Goal: Transaction & Acquisition: Purchase product/service

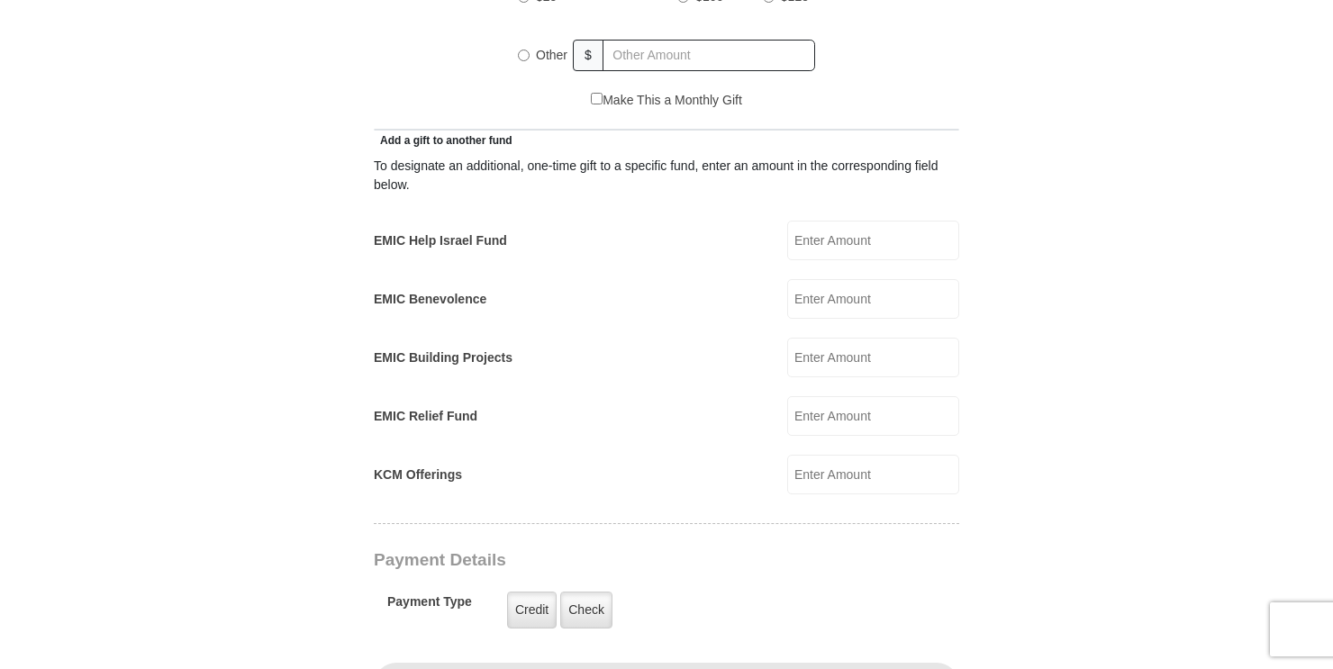
scroll to position [960, 0]
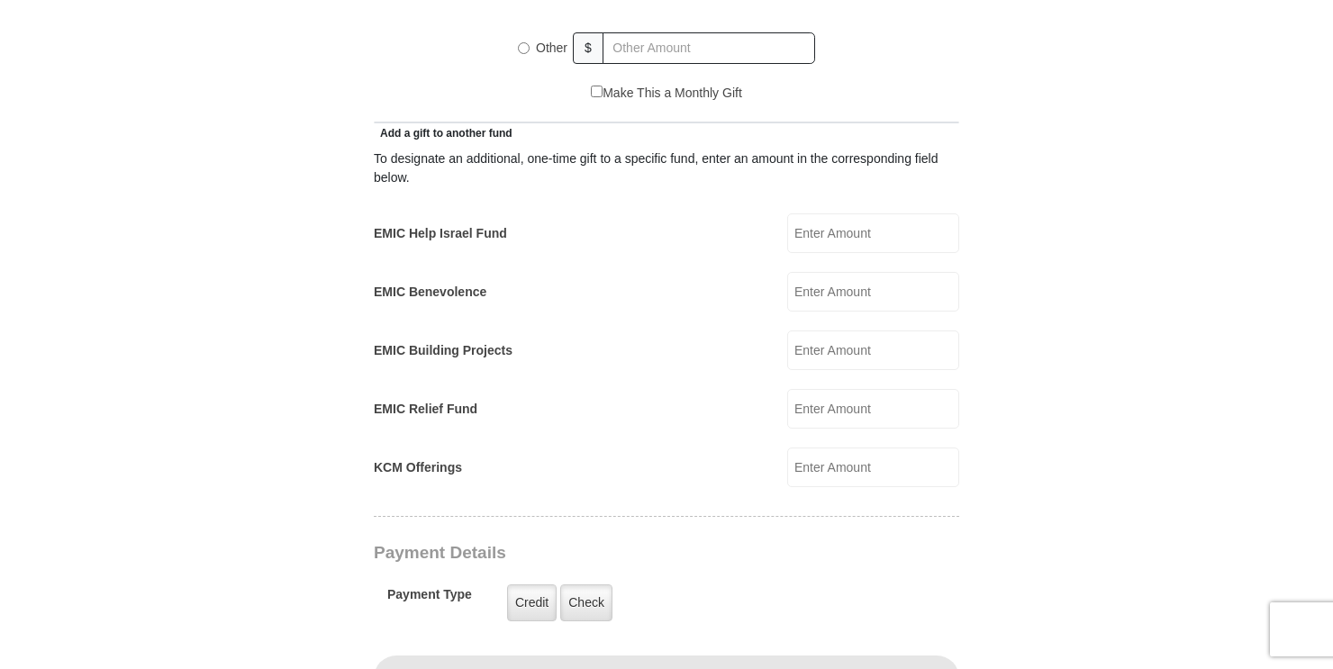
click at [841, 214] on input "EMIC Help Israel Fund" at bounding box center [873, 234] width 172 height 40
type input "100.00"
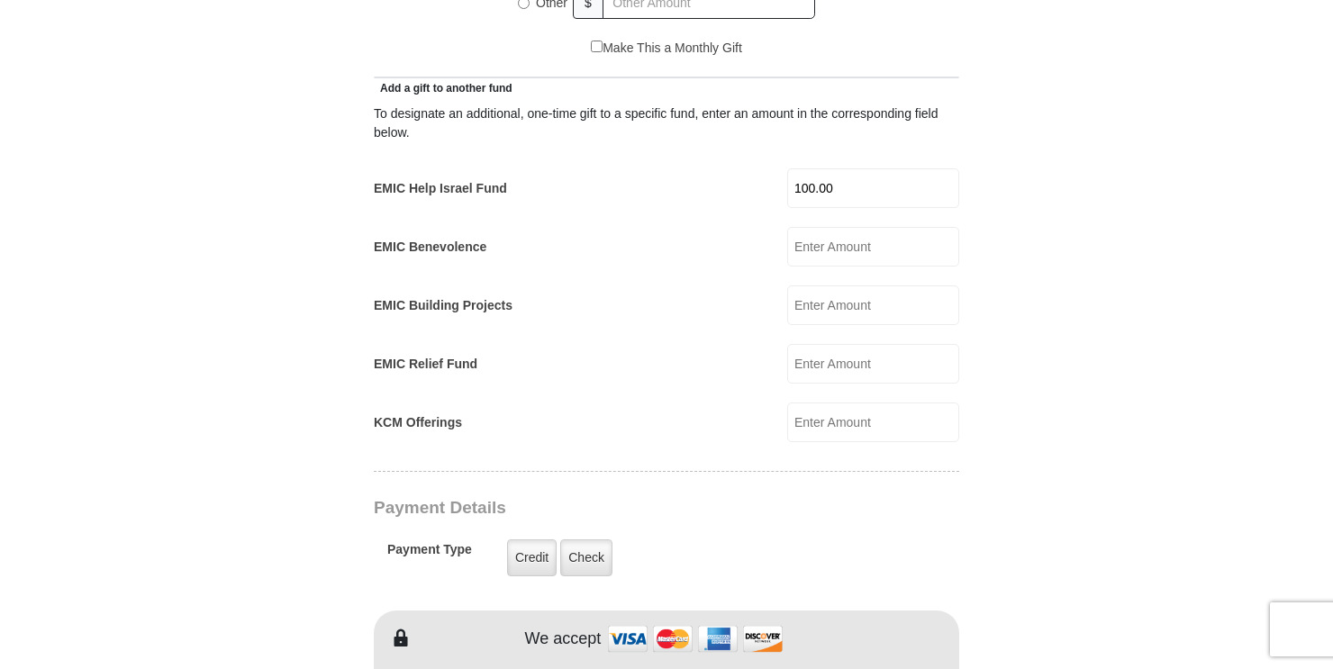
scroll to position [1010, 0]
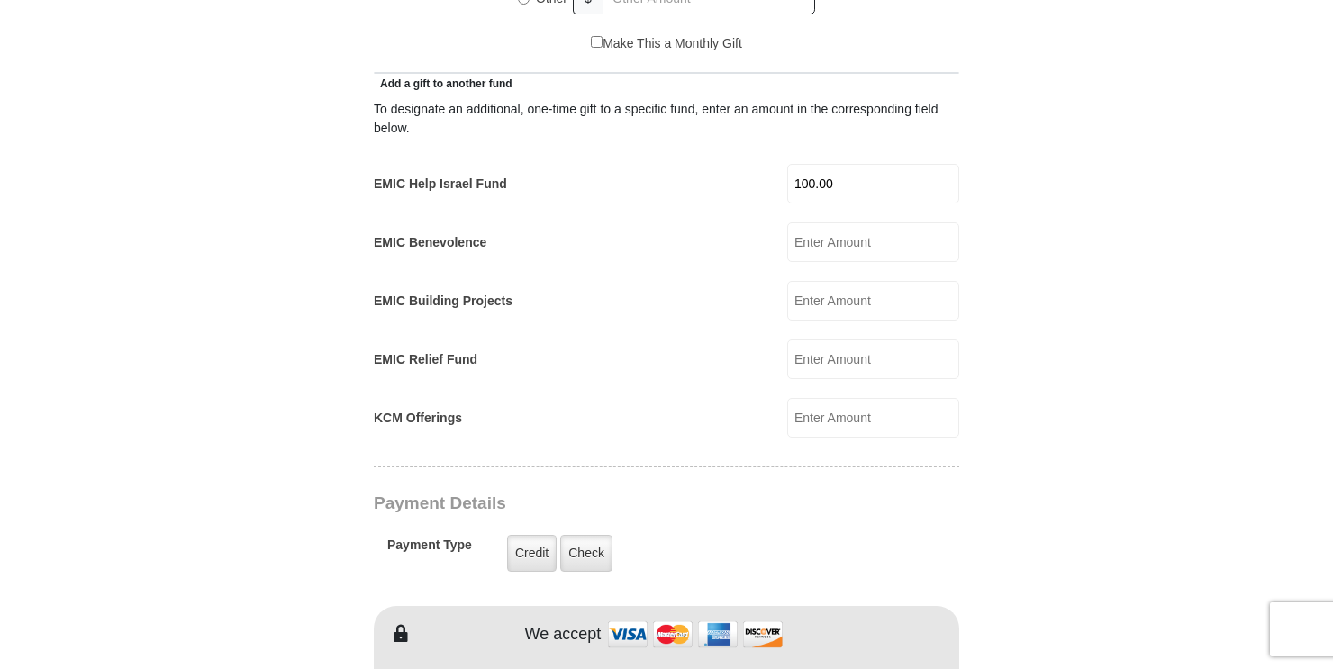
click at [845, 340] on input "EMIC Relief Fund" at bounding box center [873, 360] width 172 height 40
click at [791, 340] on input "10000" at bounding box center [873, 360] width 172 height 40
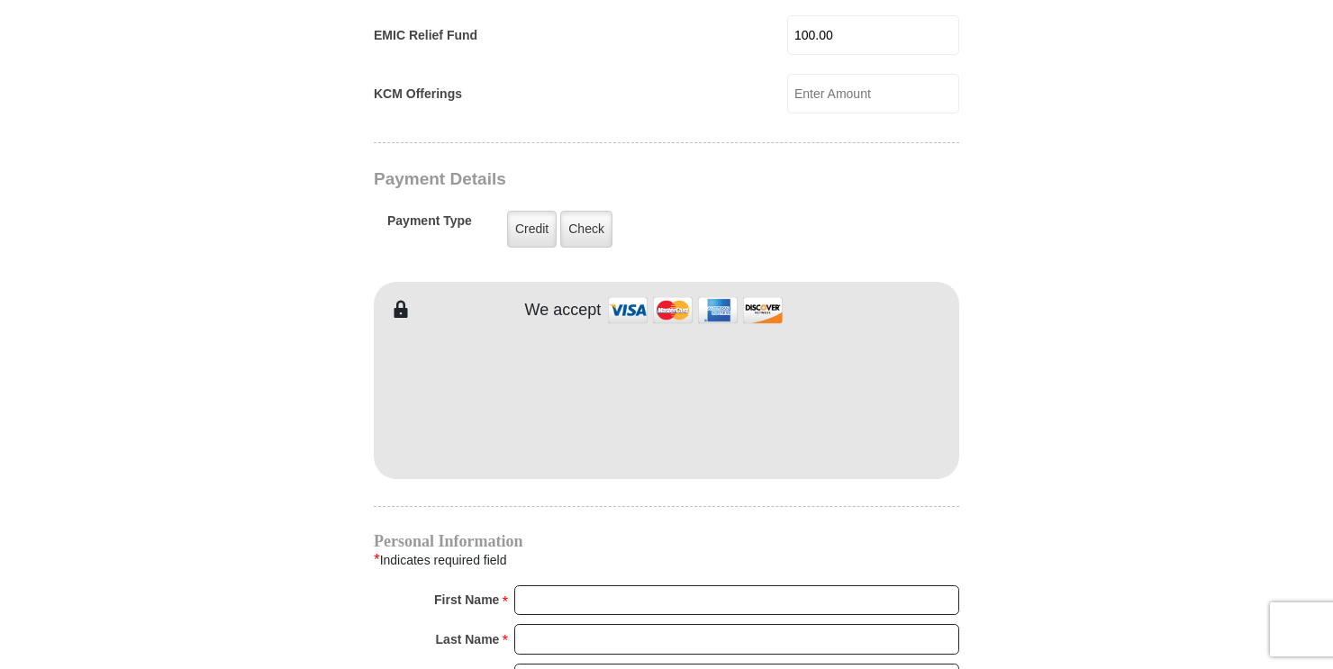
scroll to position [1336, 0]
type input "100.00"
click at [539, 209] on label "Credit" at bounding box center [532, 227] width 50 height 37
click at [0, 0] on input "Credit" at bounding box center [0, 0] width 0 height 0
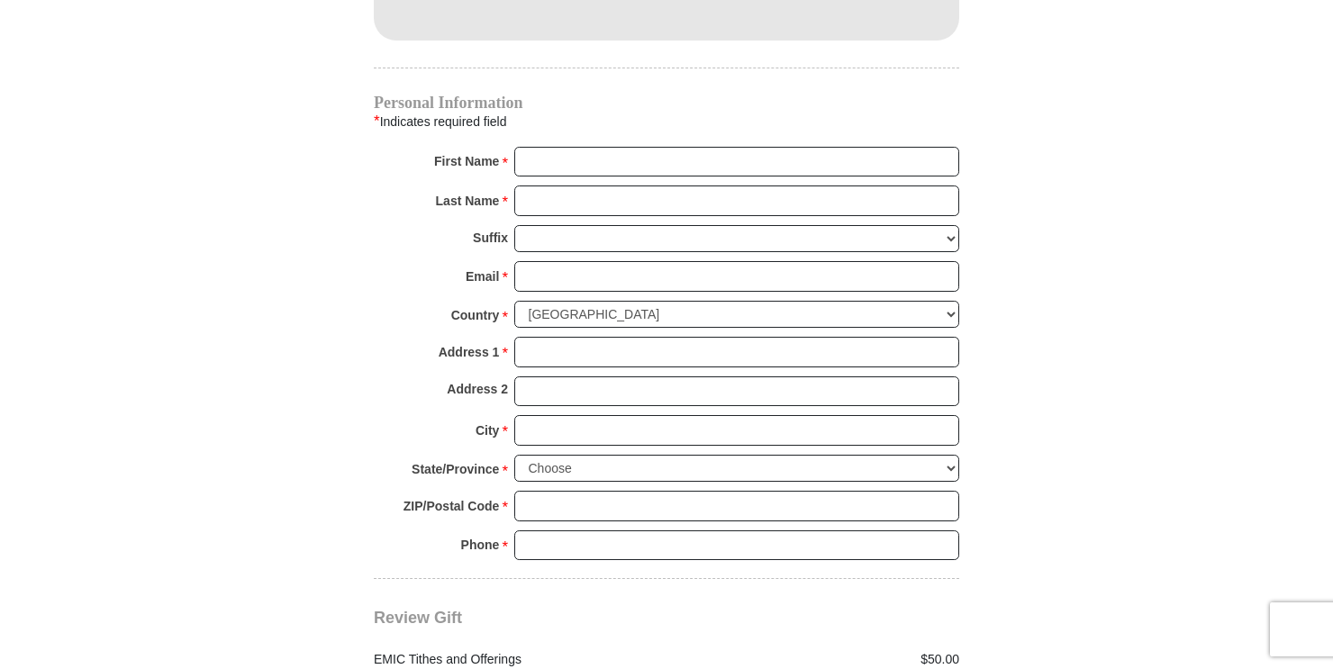
scroll to position [1774, 0]
click at [537, 146] on input "First Name *" at bounding box center [736, 161] width 445 height 31
type input "Living Faith"
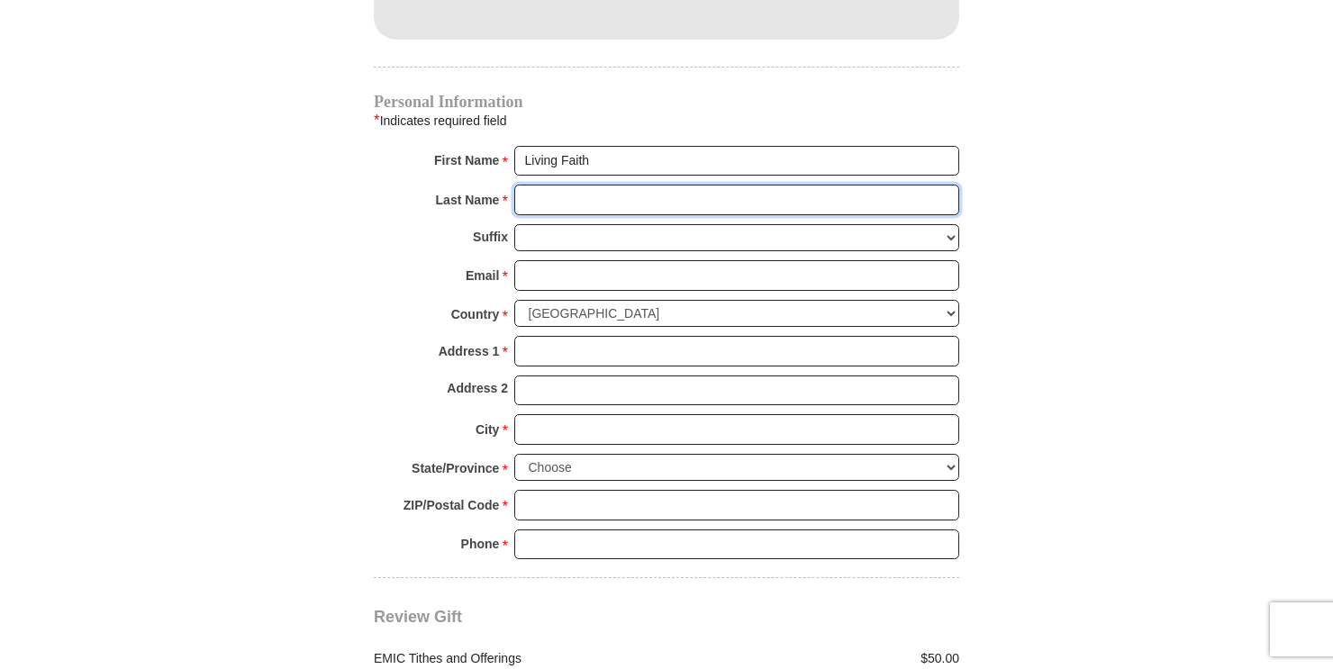
click at [528, 185] on input "Last Name *" at bounding box center [736, 200] width 445 height 31
type input "Ministries"
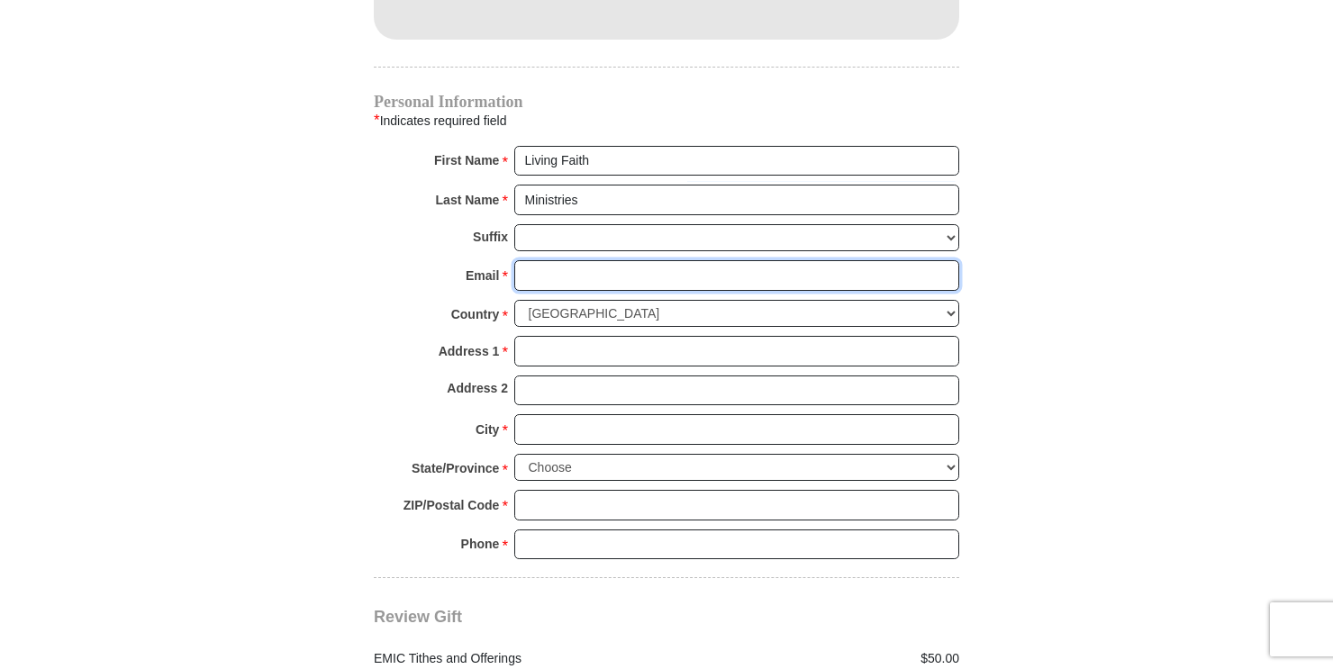
click at [538, 260] on input "Email *" at bounding box center [736, 275] width 445 height 31
type input "wesand764@yahoo.com"
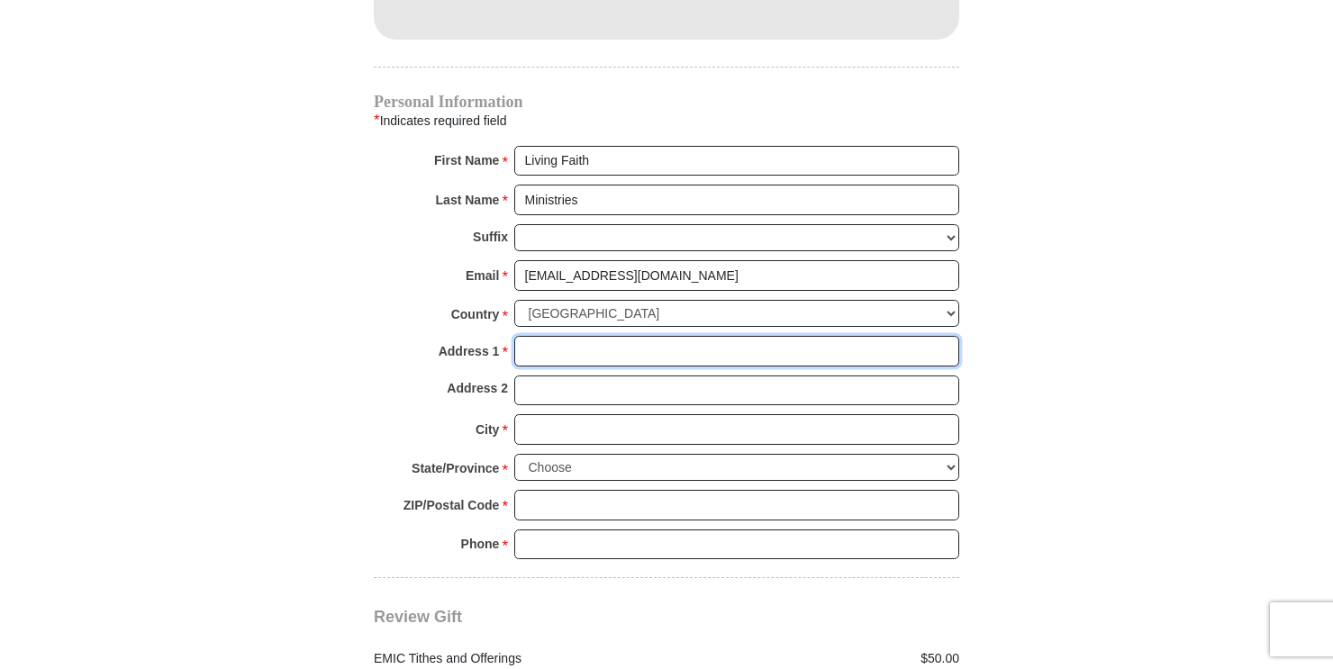
click at [545, 336] on input "Address 1 *" at bounding box center [736, 351] width 445 height 31
type input "11525 Saint Josephs Court"
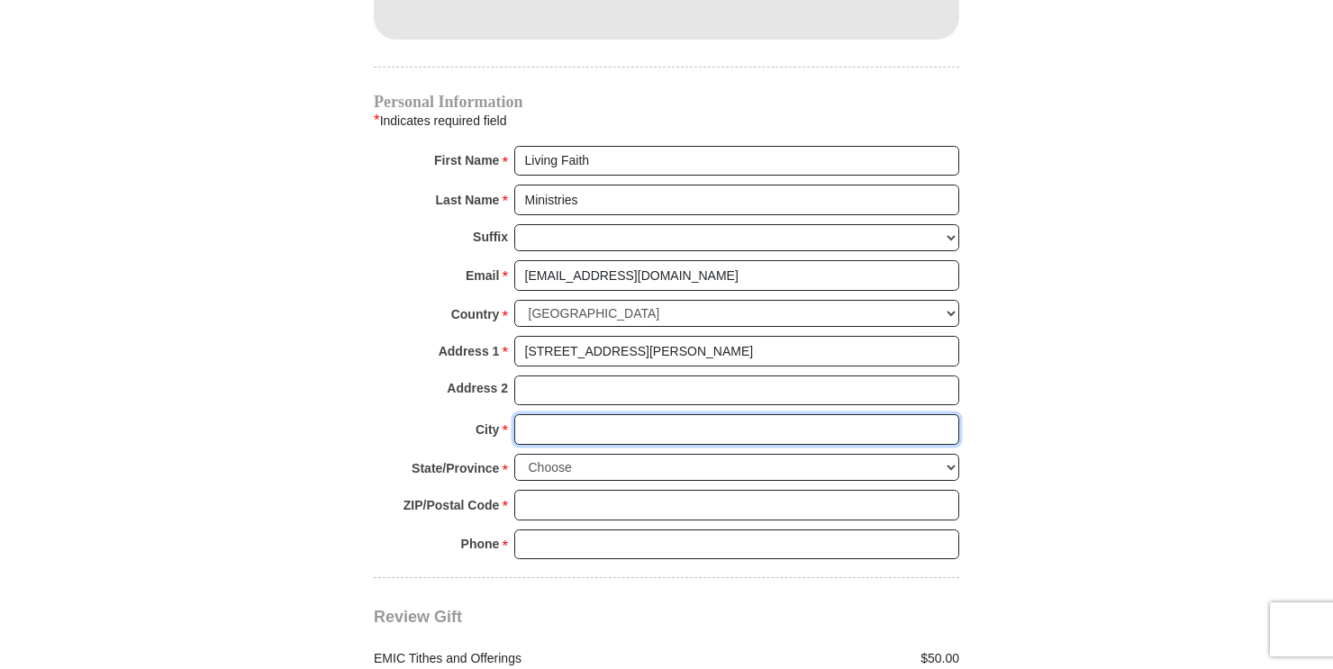
click at [557, 414] on input "City *" at bounding box center [736, 429] width 445 height 31
type input "Jacksonville"
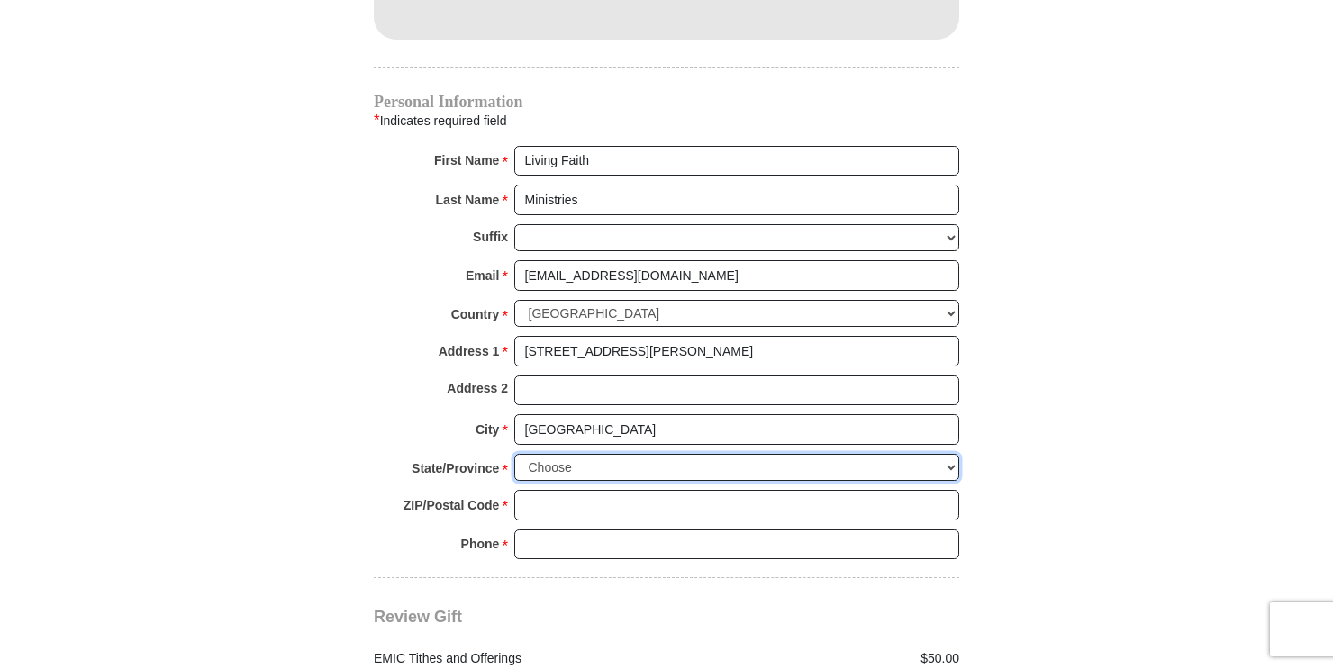
click at [609, 454] on select "Choose Alabama Alaska American Samoa Arizona Arkansas Armed Forces Americas Arm…" at bounding box center [736, 468] width 445 height 28
select select "FL"
click at [514, 454] on select "Choose Alabama Alaska American Samoa Arizona Arkansas Armed Forces Americas Arm…" at bounding box center [736, 468] width 445 height 28
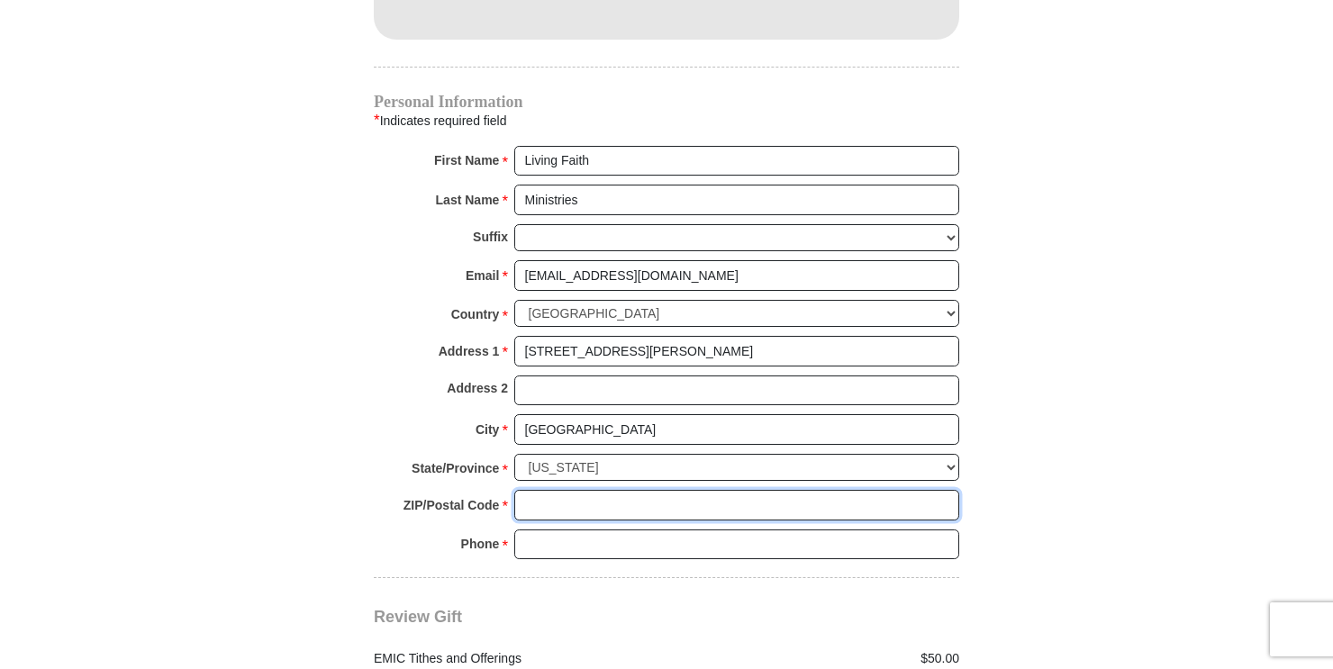
click at [553, 490] on input "ZIP/Postal Code *" at bounding box center [736, 505] width 445 height 31
type input "32223"
click at [572, 530] on input "Phone * *" at bounding box center [736, 545] width 445 height 31
type input "(904) 349-0844"
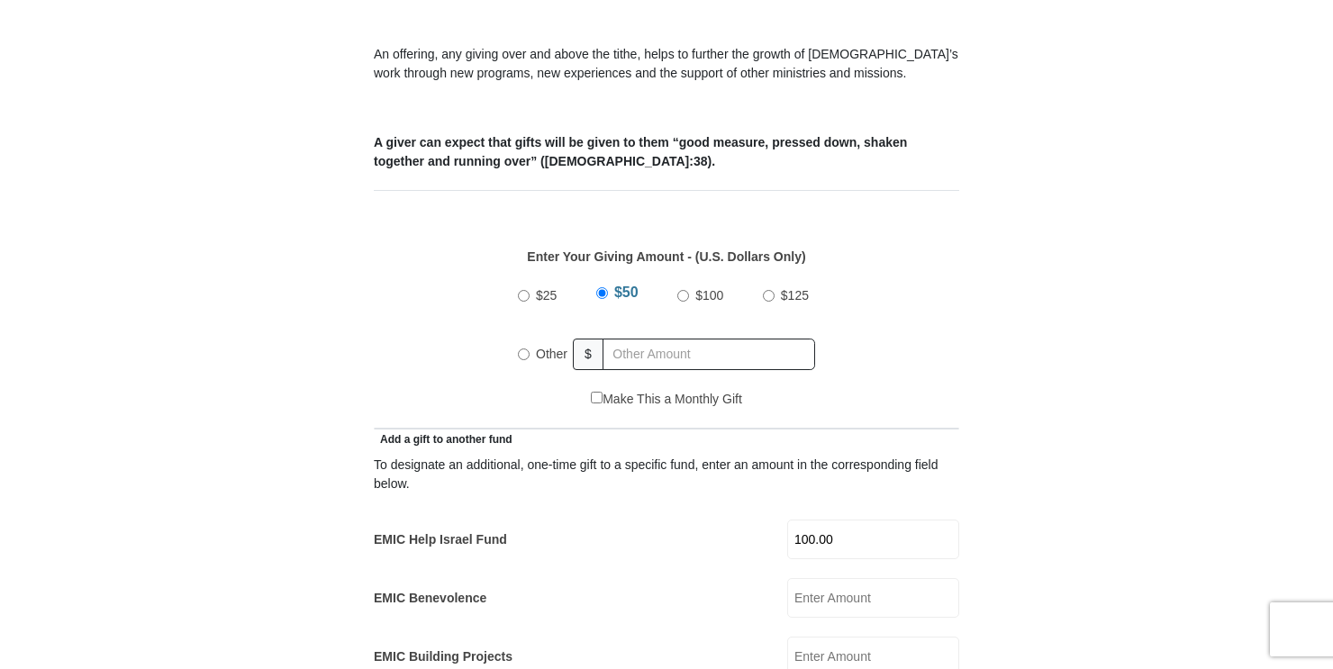
scroll to position [627, 0]
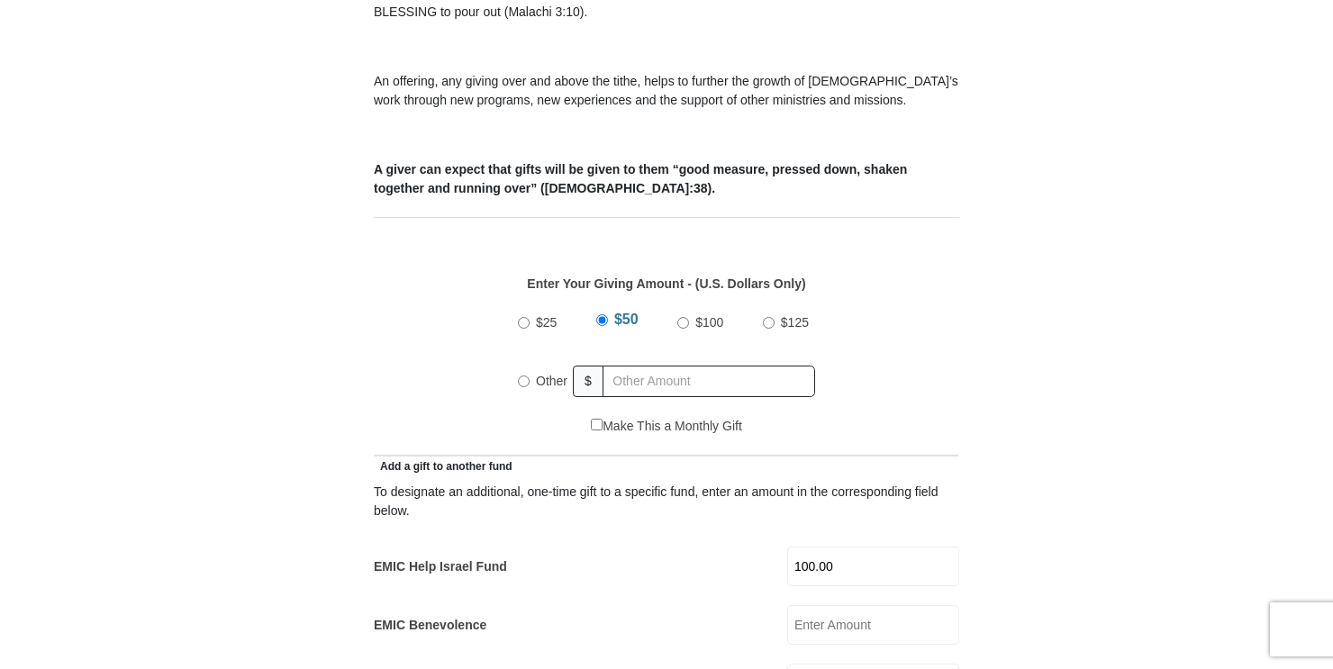
click at [600, 314] on input "$50" at bounding box center [602, 320] width 12 height 12
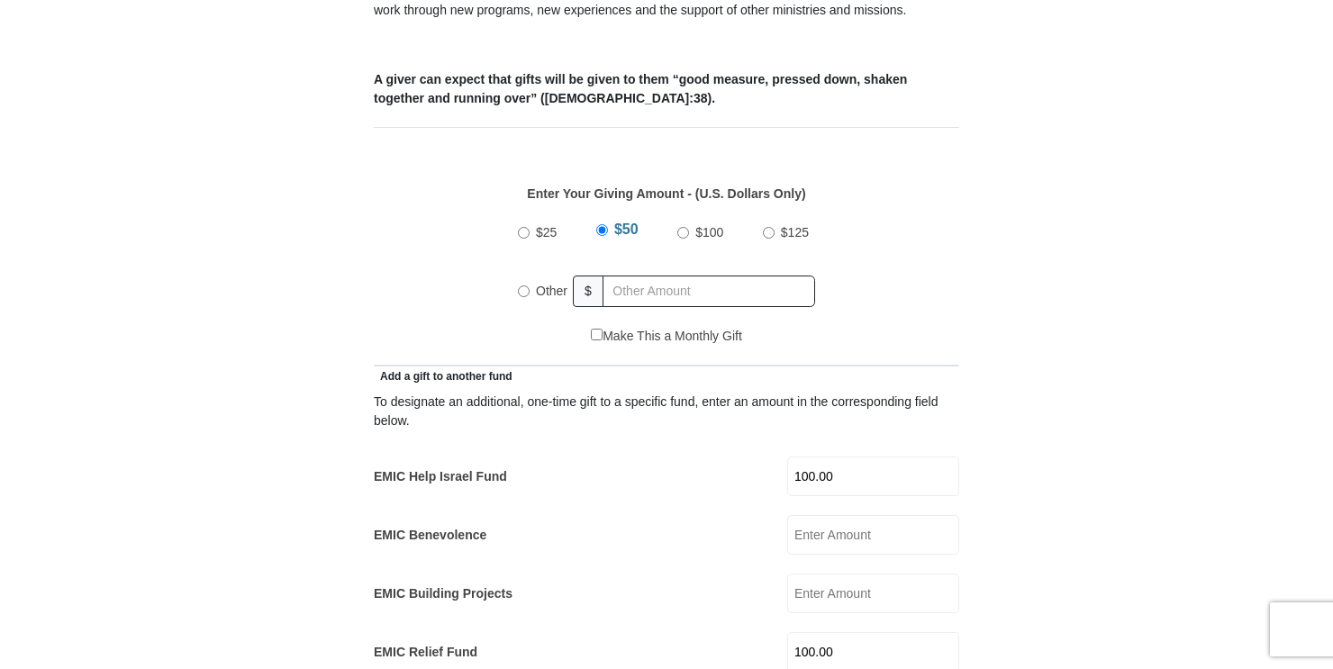
scroll to position [712, 0]
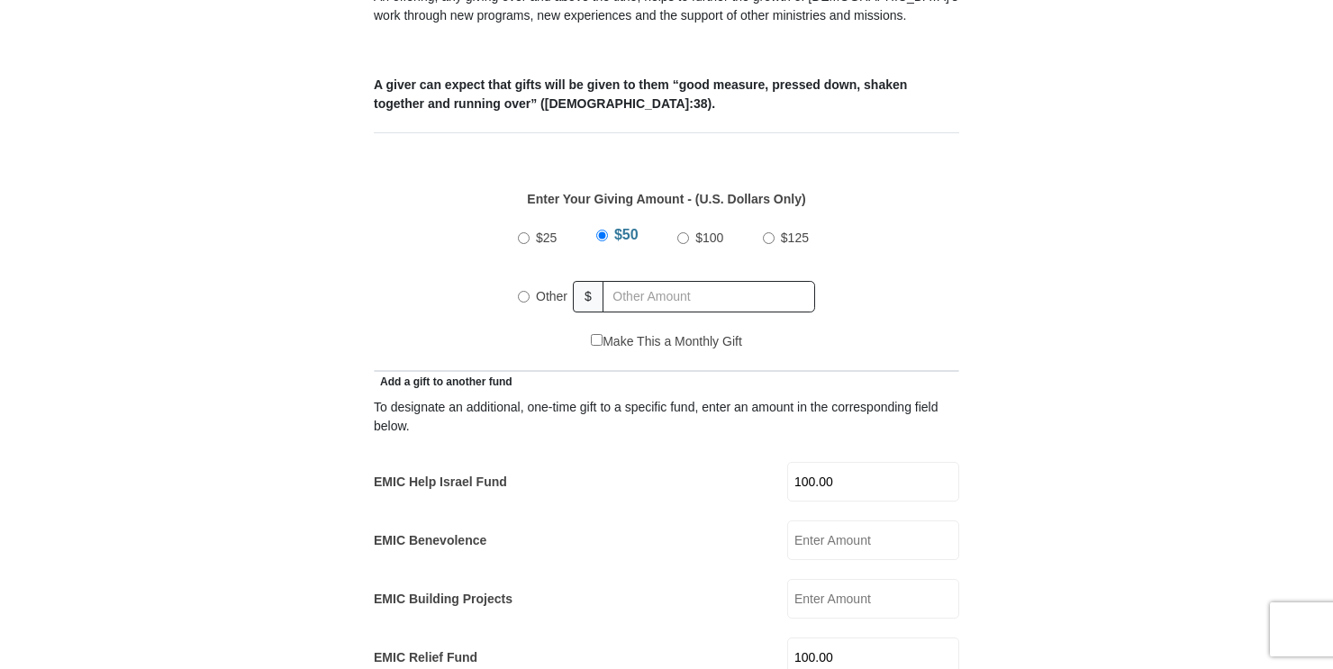
click at [523, 291] on input "Other" at bounding box center [524, 297] width 12 height 12
radio input "true"
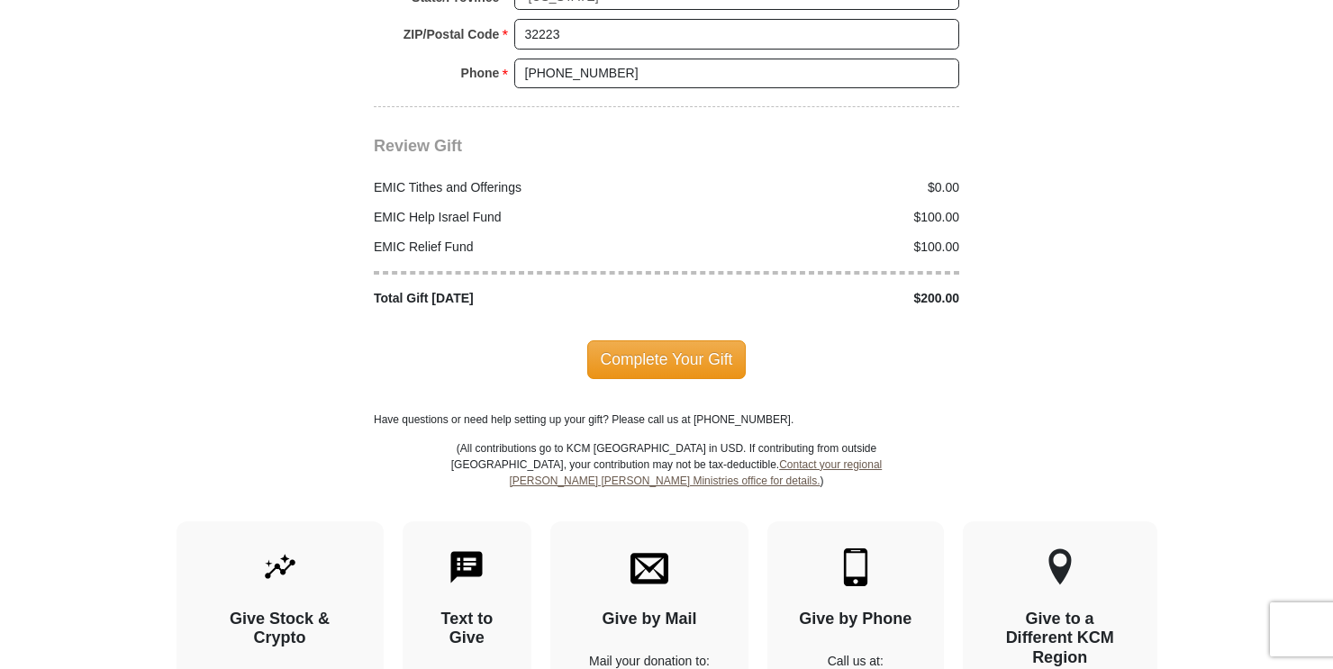
scroll to position [2253, 0]
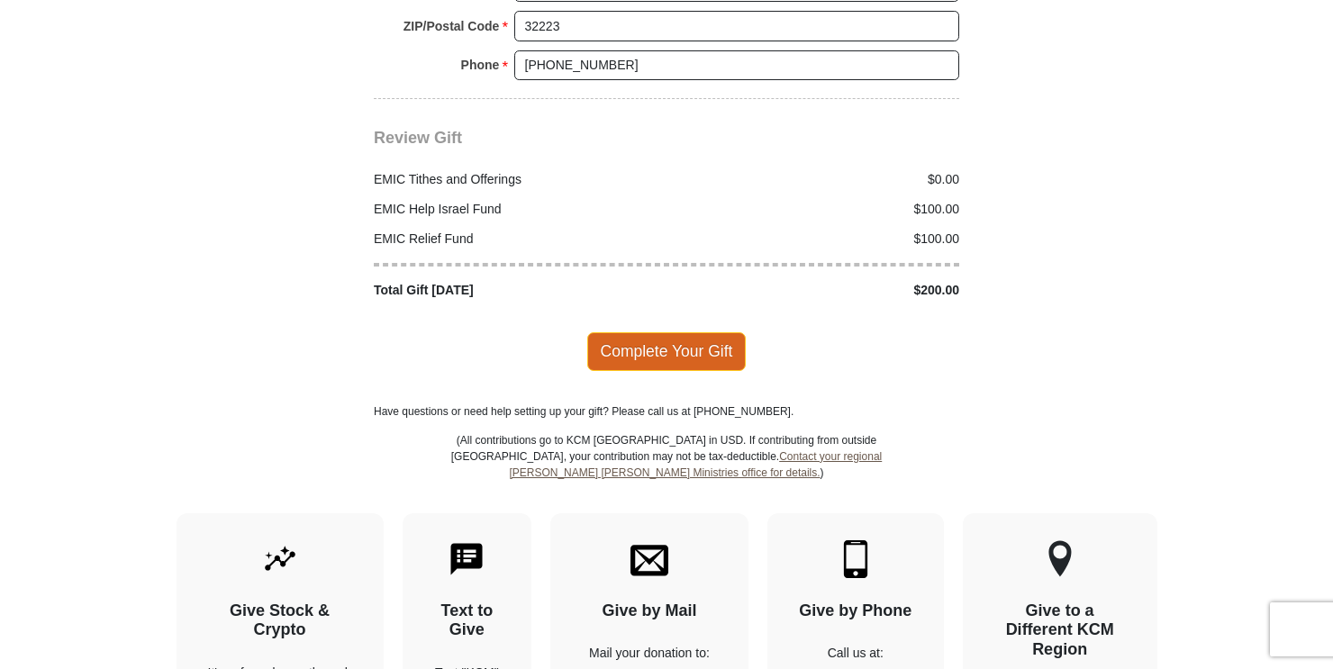
click at [669, 332] on span "Complete Your Gift" at bounding box center [666, 351] width 159 height 38
